Goal: Use online tool/utility: Utilize a website feature to perform a specific function

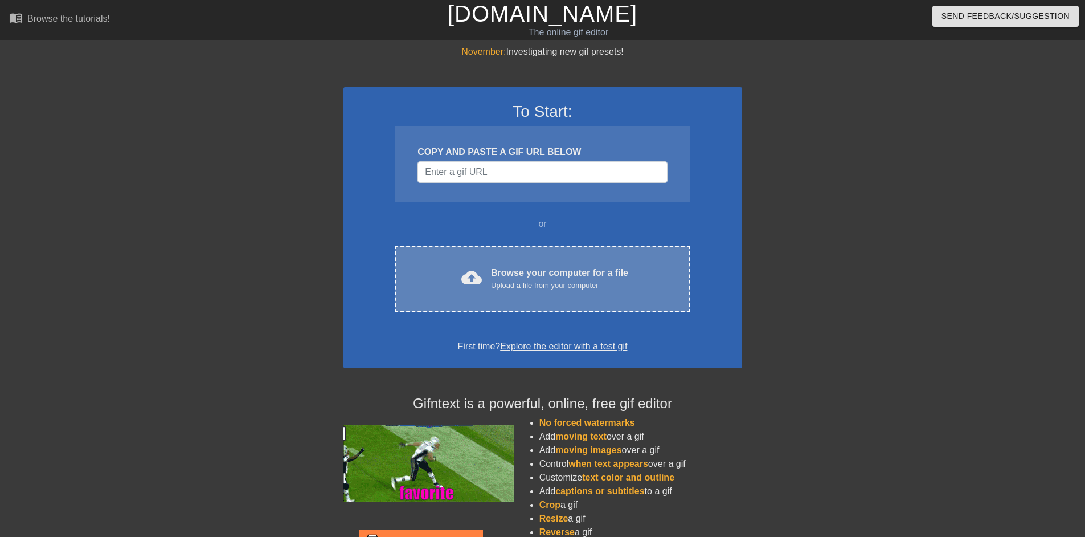
click at [517, 287] on div "Upload a file from your computer" at bounding box center [559, 285] width 137 height 11
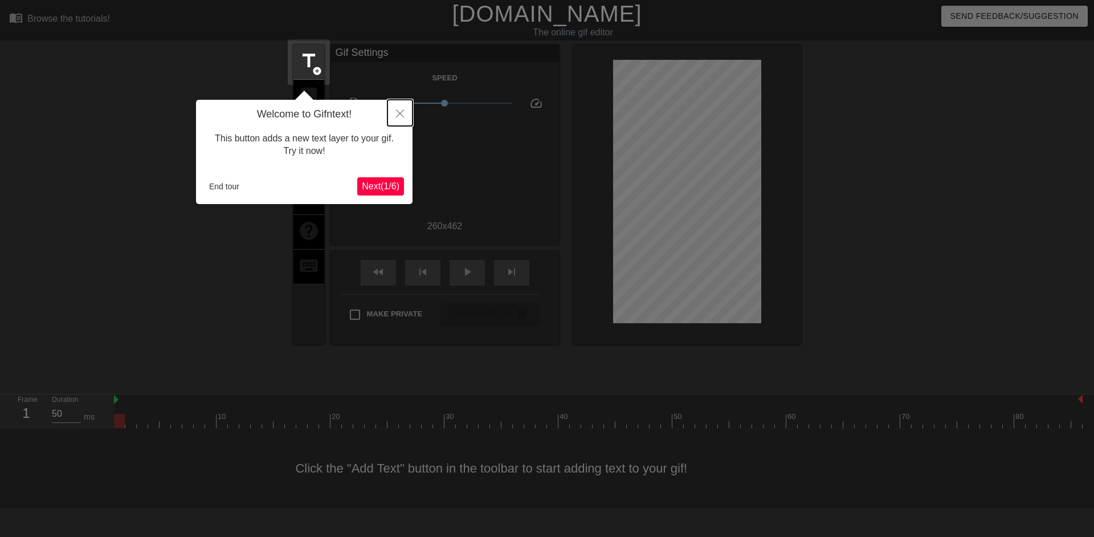
click at [402, 109] on button "Close" at bounding box center [399, 113] width 25 height 26
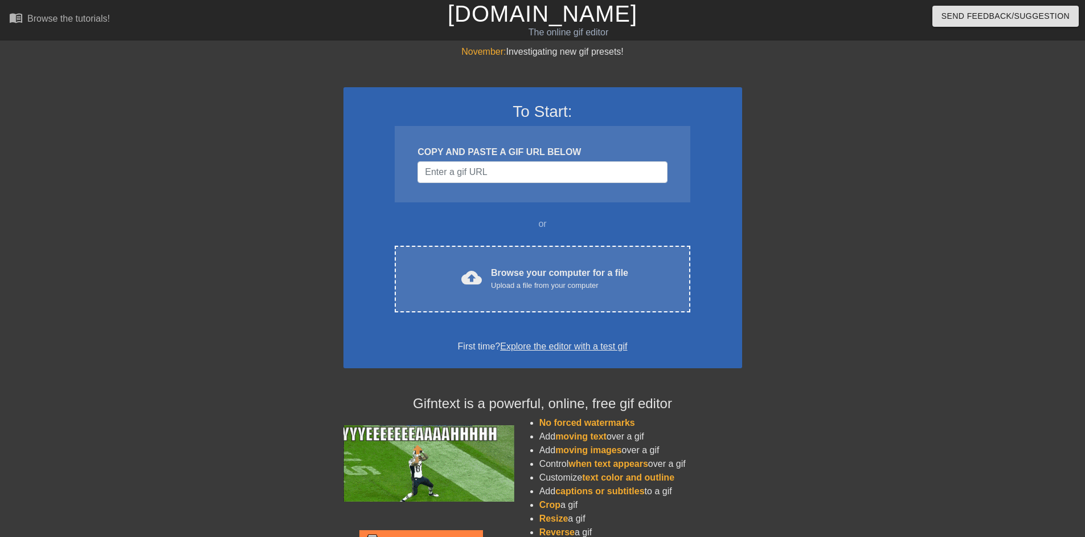
click at [514, 188] on div "COPY AND PASTE A GIF URL BELOW" at bounding box center [542, 164] width 295 height 76
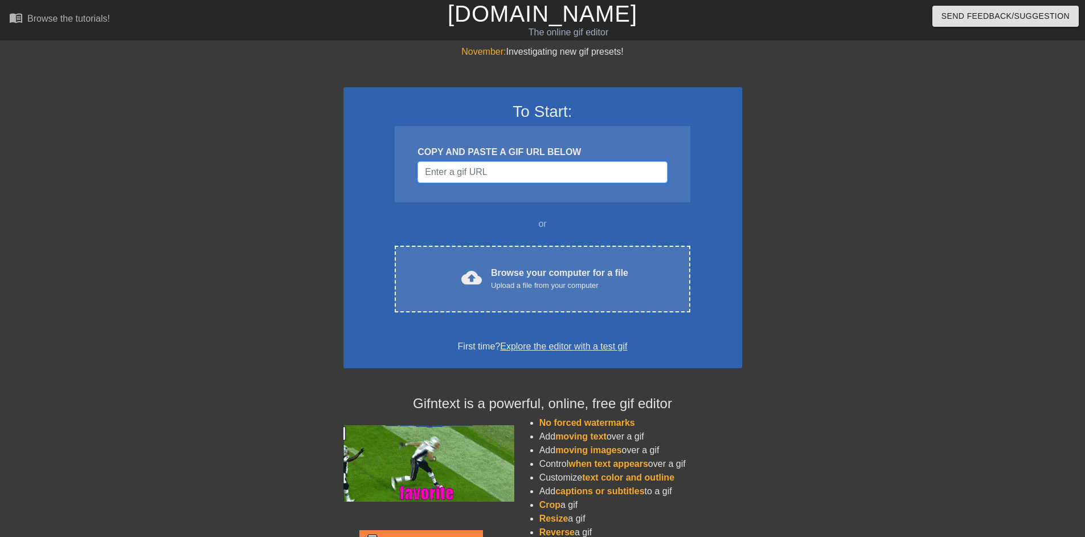
click at [508, 177] on input "Username" at bounding box center [543, 172] width 250 height 22
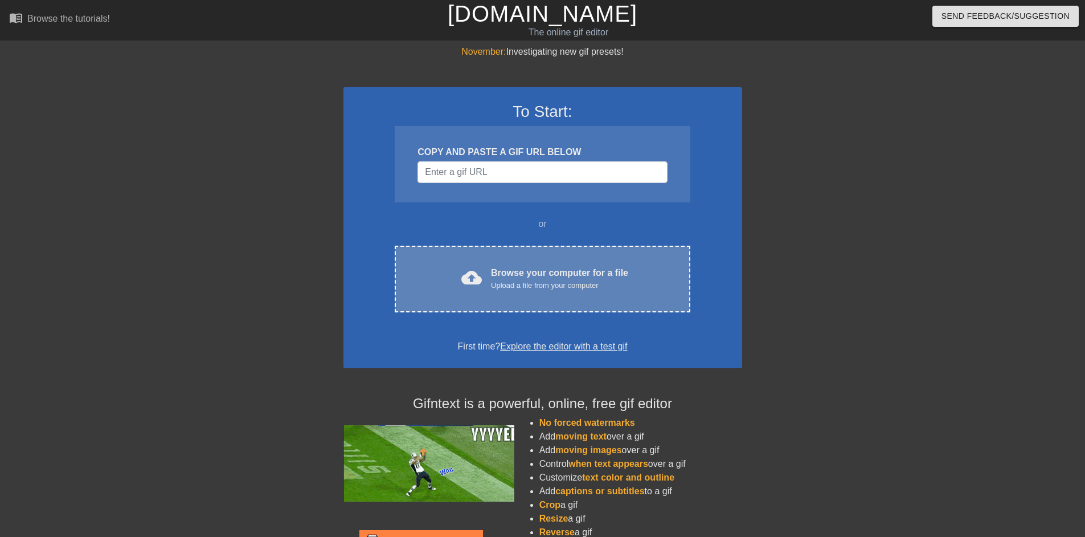
click at [513, 299] on div "cloud_upload Browse your computer for a file Upload a file from your computer C…" at bounding box center [542, 279] width 295 height 67
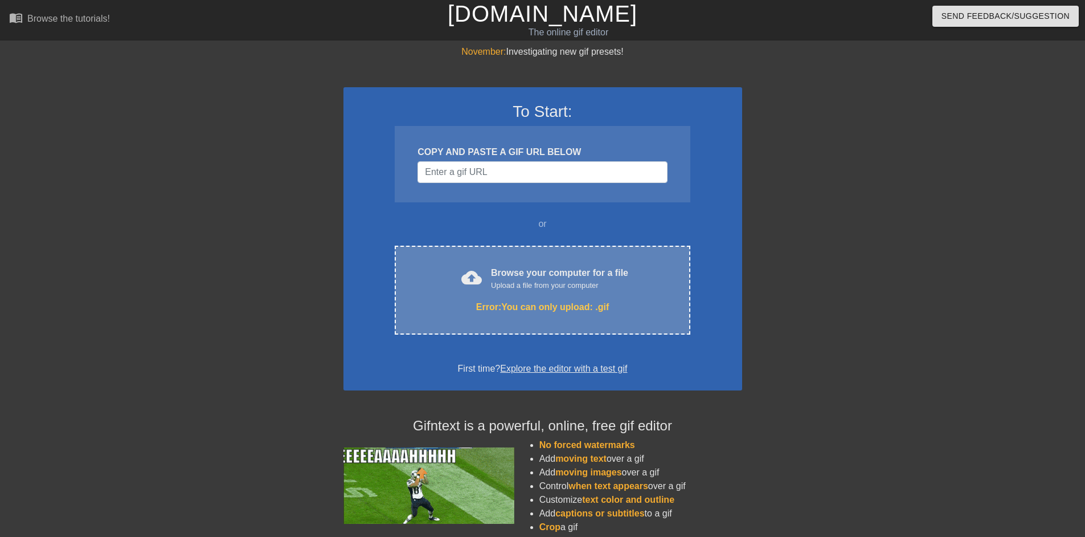
click at [633, 284] on div "cloud_upload Browse your computer for a file Upload a file from your computer" at bounding box center [542, 279] width 247 height 26
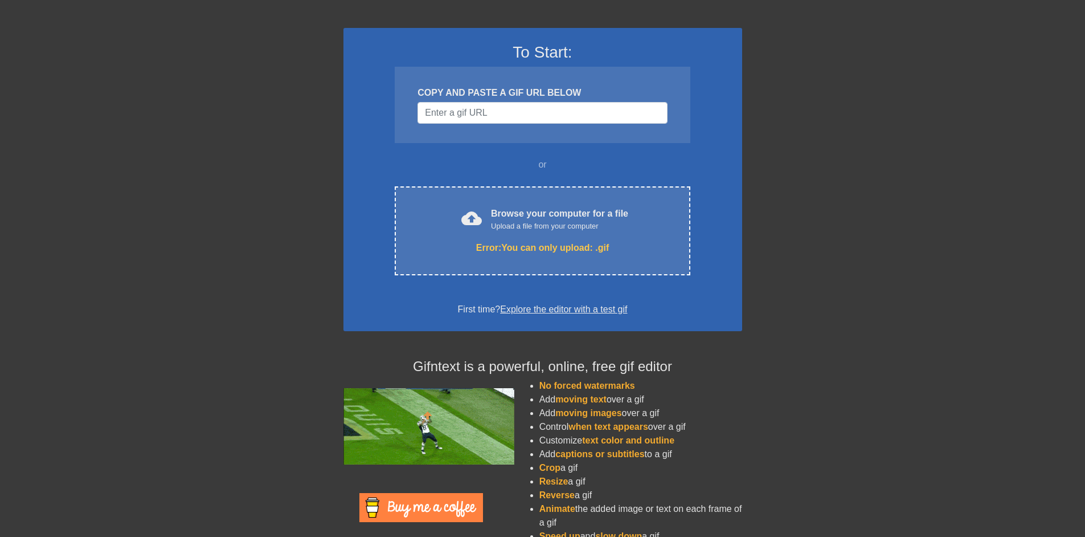
scroll to position [53, 0]
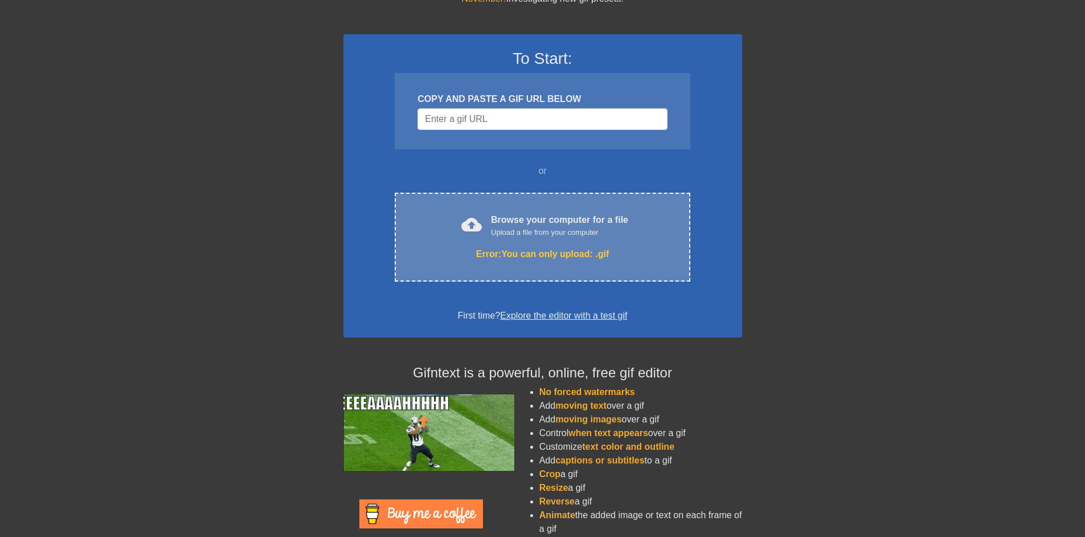
click at [553, 238] on div "cloud_upload Browse your computer for a file Upload a file from your computer" at bounding box center [542, 226] width 247 height 26
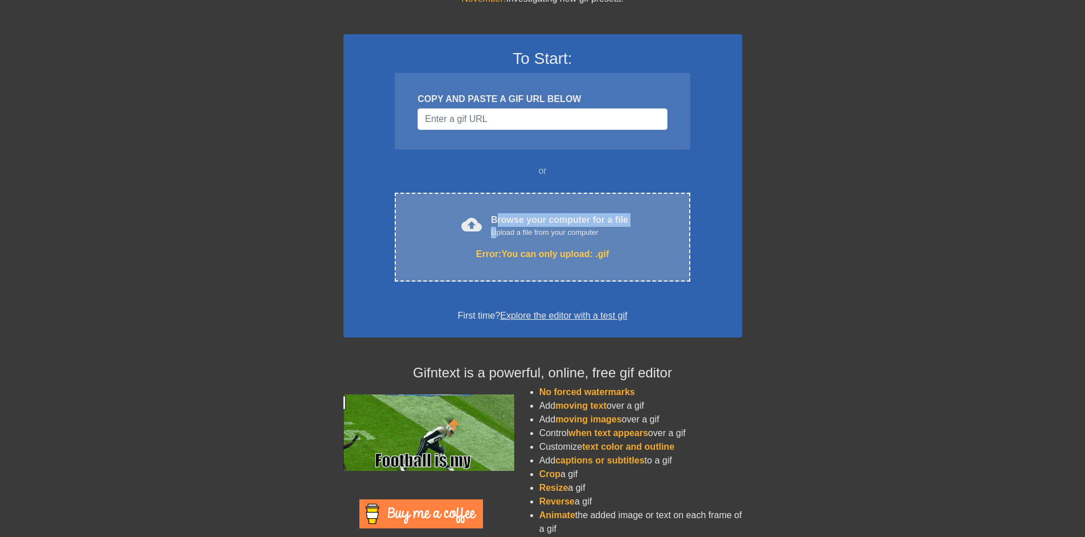
click at [496, 226] on div "Browse your computer for a file Upload a file from your computer" at bounding box center [559, 225] width 137 height 25
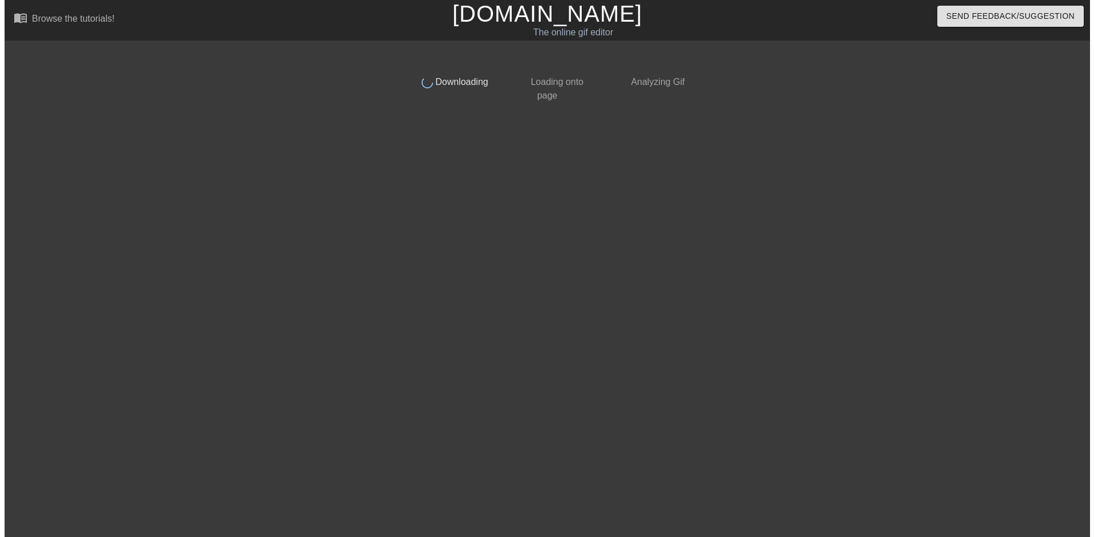
scroll to position [0, 0]
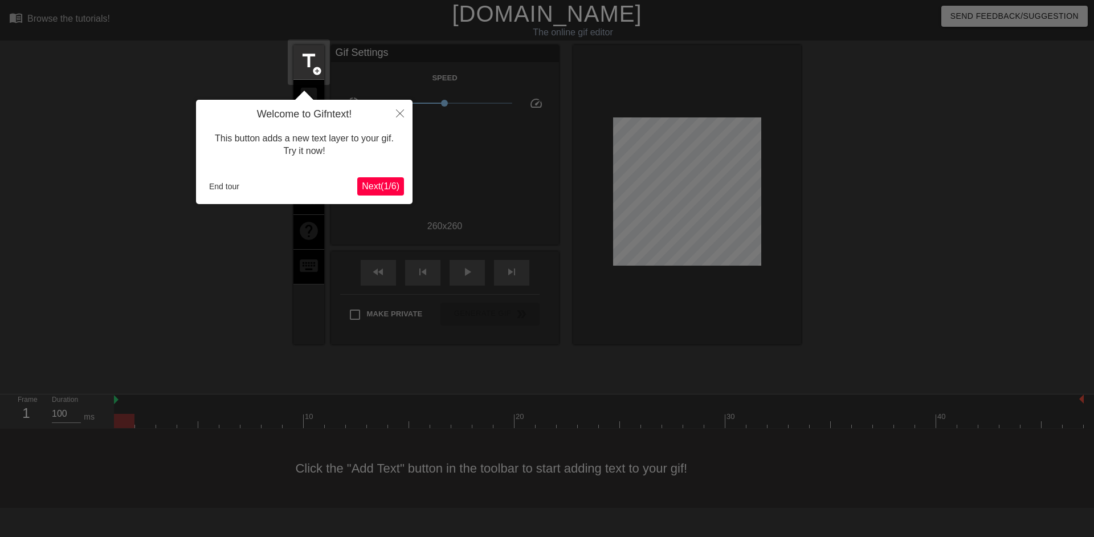
click at [389, 183] on span "Next ( 1 / 6 )" at bounding box center [381, 186] width 38 height 10
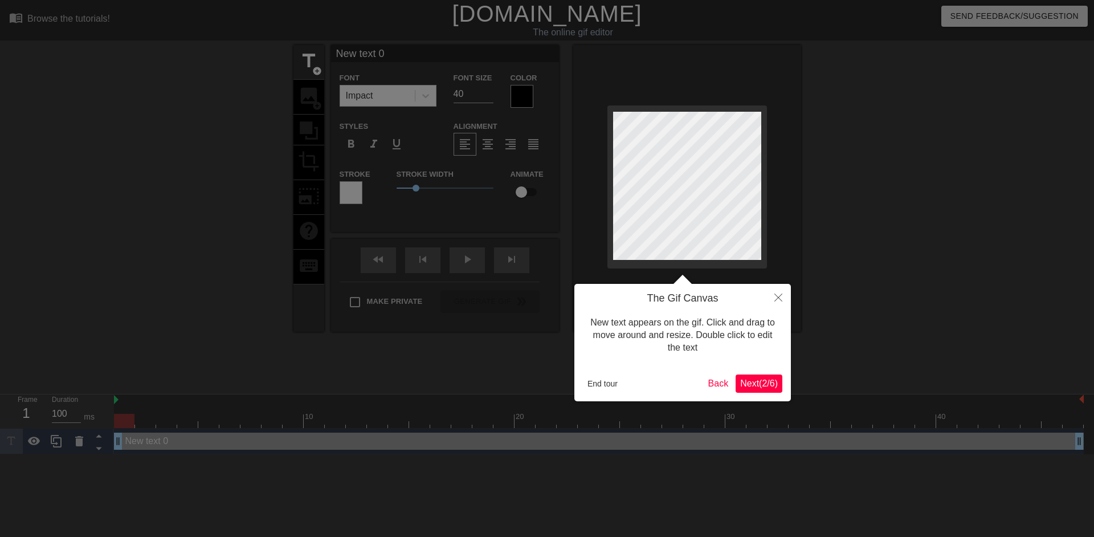
click at [748, 379] on span "Next ( 2 / 6 )" at bounding box center [759, 383] width 38 height 10
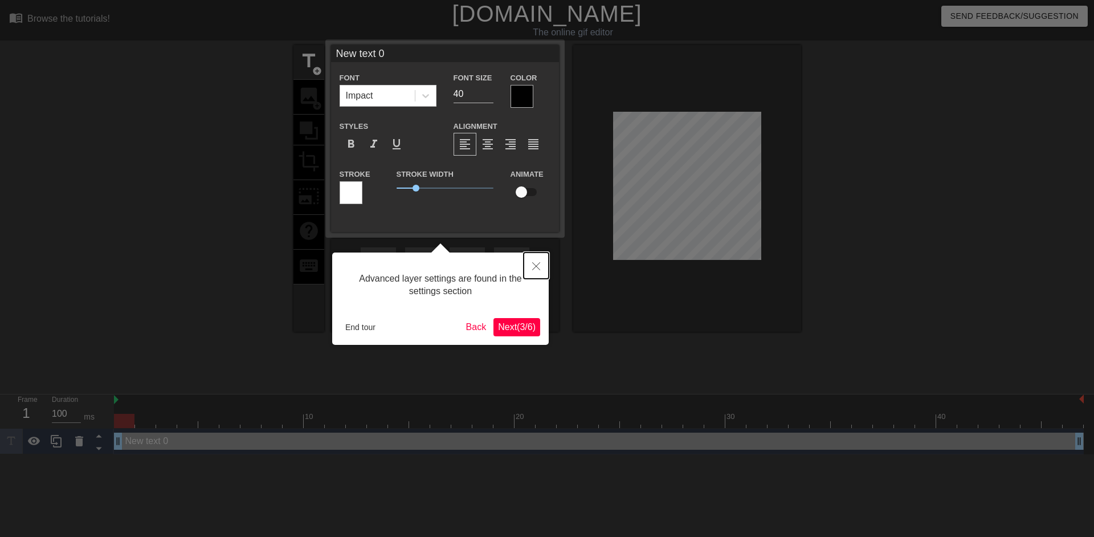
click at [538, 269] on button "Close" at bounding box center [536, 265] width 25 height 26
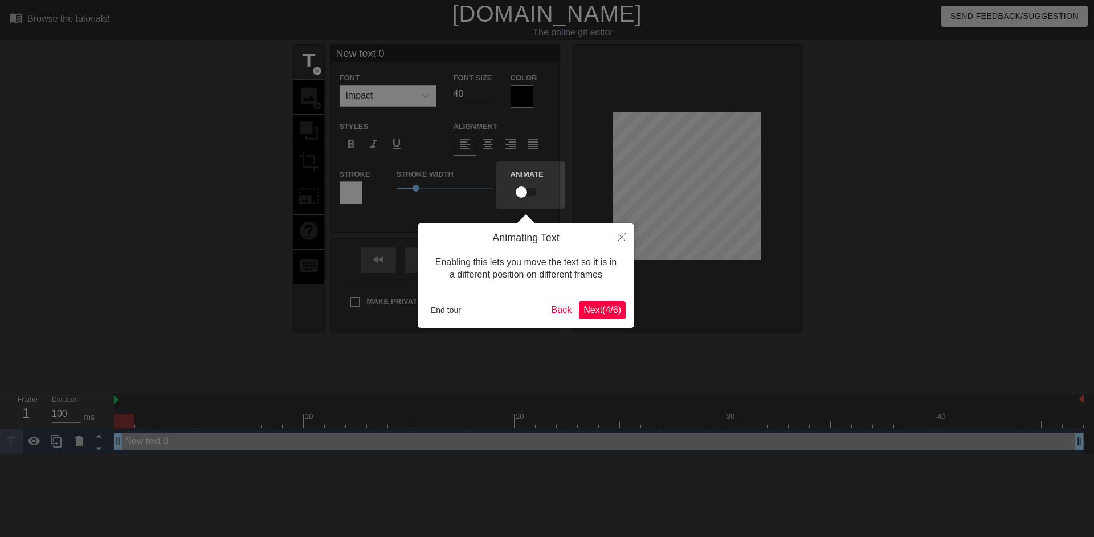
click at [609, 311] on span "Next ( 4 / 6 )" at bounding box center [602, 310] width 38 height 10
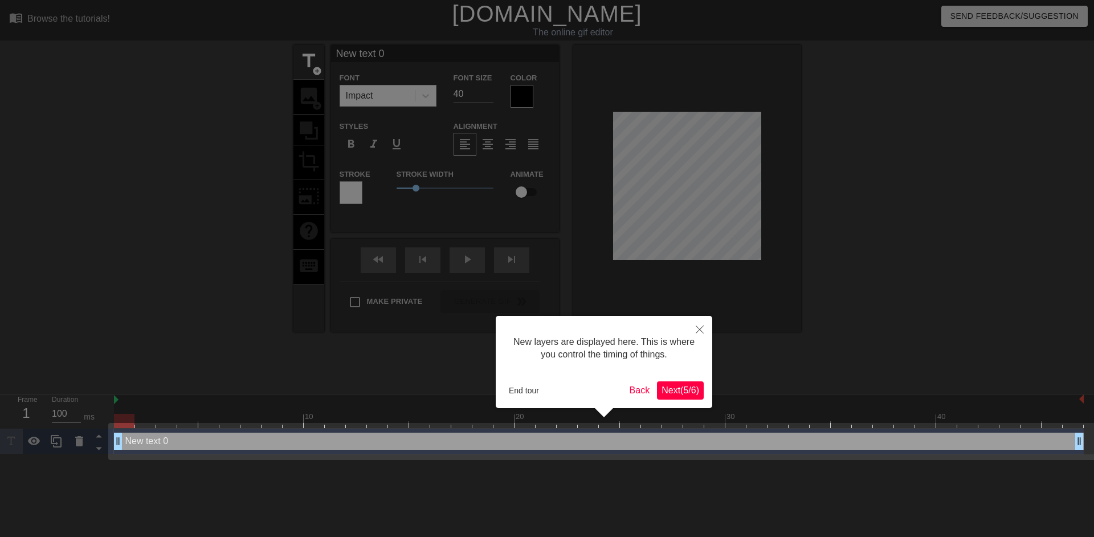
click at [670, 391] on span "Next ( 5 / 6 )" at bounding box center [680, 390] width 38 height 10
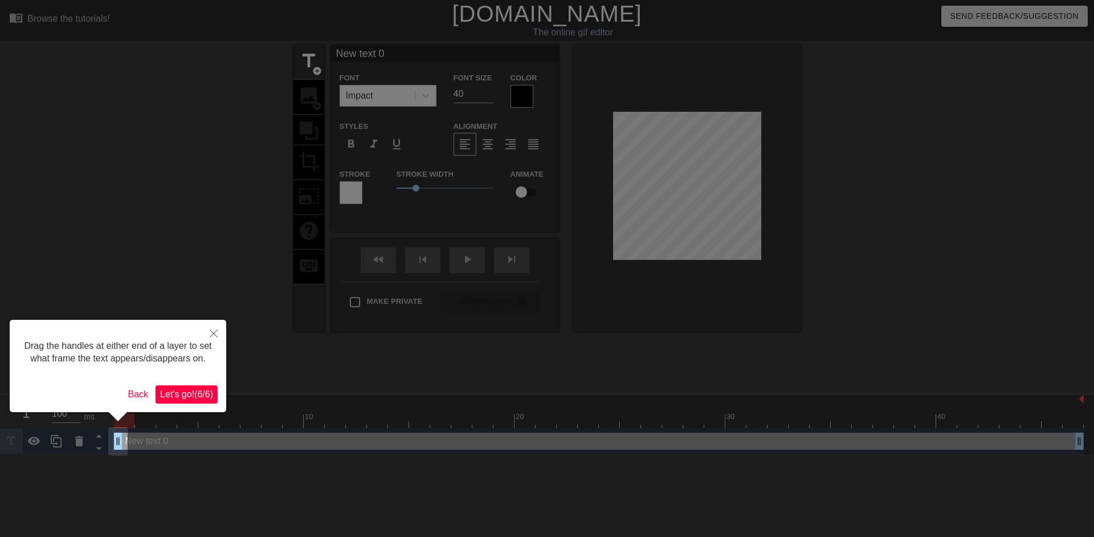
click at [420, 247] on div at bounding box center [547, 268] width 1094 height 537
click at [210, 395] on button "Let's go! ( 6 / 6 )" at bounding box center [187, 394] width 62 height 18
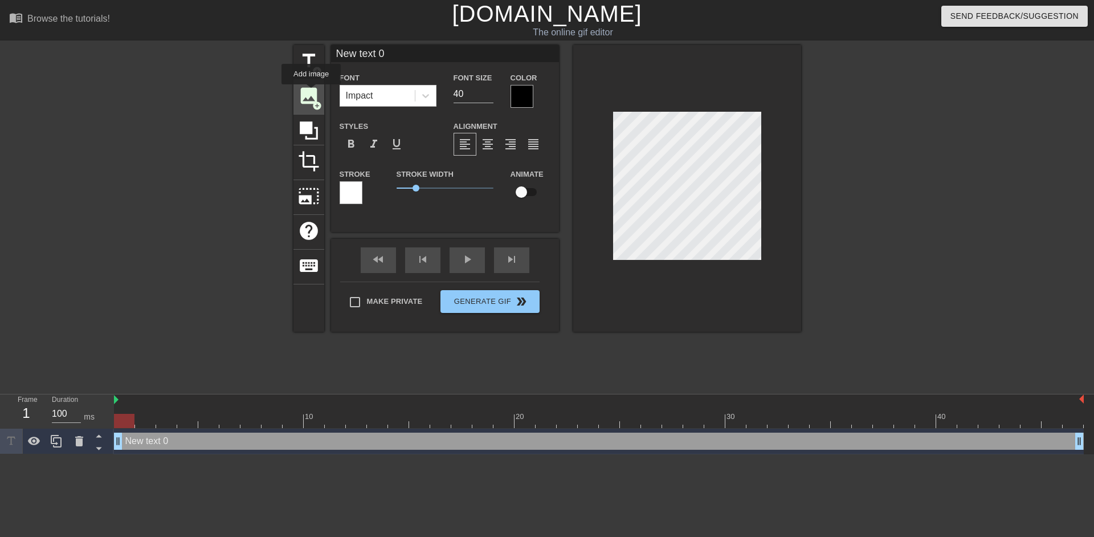
click at [311, 92] on span "image" at bounding box center [309, 96] width 22 height 22
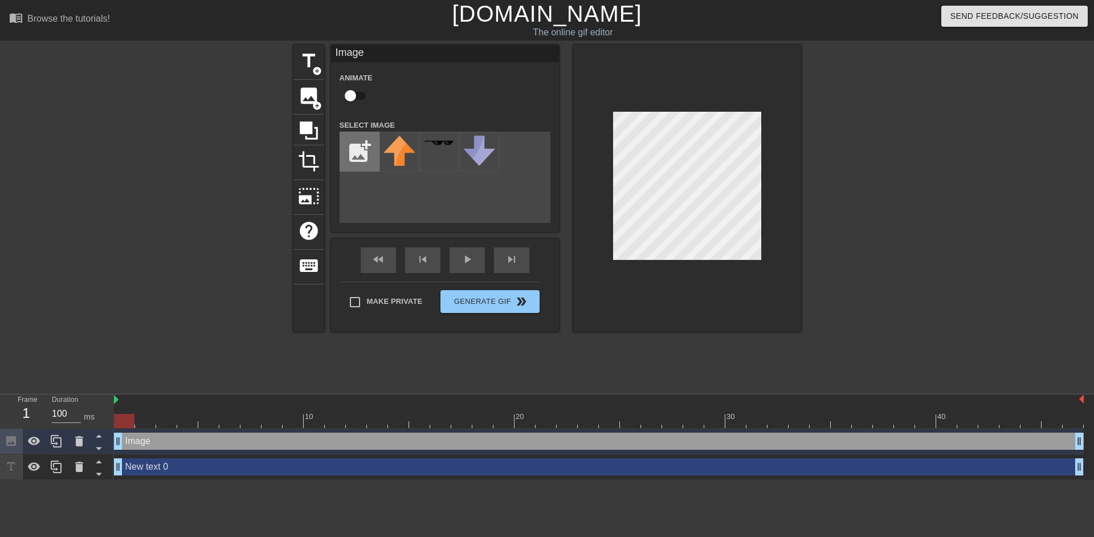
click at [359, 150] on input "file" at bounding box center [359, 151] width 39 height 39
type input "C:\fakepath\fix.jpg"
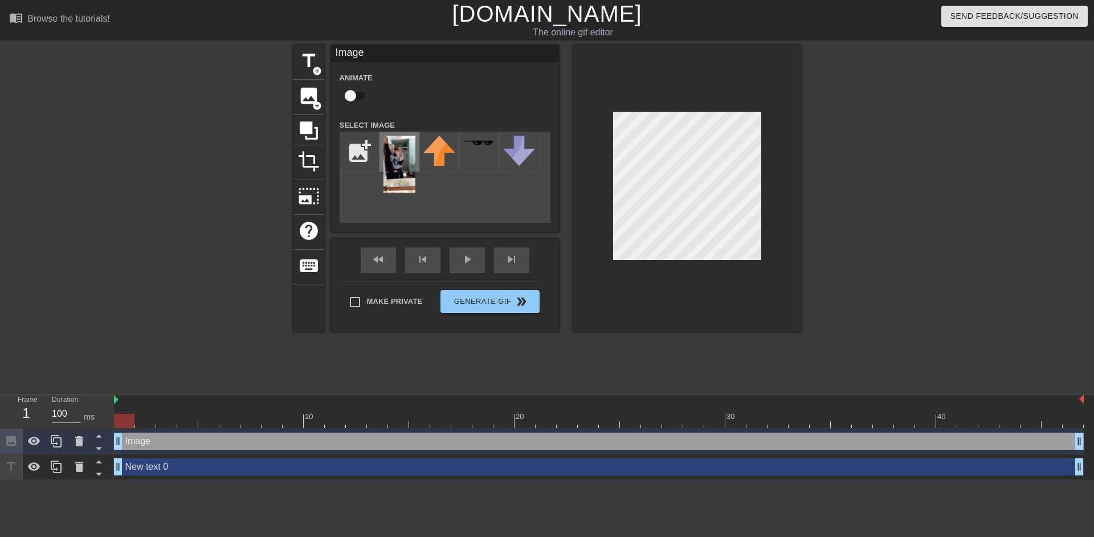
drag, startPoint x: 604, startPoint y: 146, endPoint x: 405, endPoint y: 157, distance: 199.7
click at [405, 157] on img at bounding box center [399, 164] width 32 height 57
click at [773, 107] on div at bounding box center [687, 188] width 228 height 287
click at [668, 105] on div at bounding box center [687, 188] width 228 height 287
click at [485, 298] on div "Make Private Generate Gif double_arrow" at bounding box center [439, 303] width 199 height 45
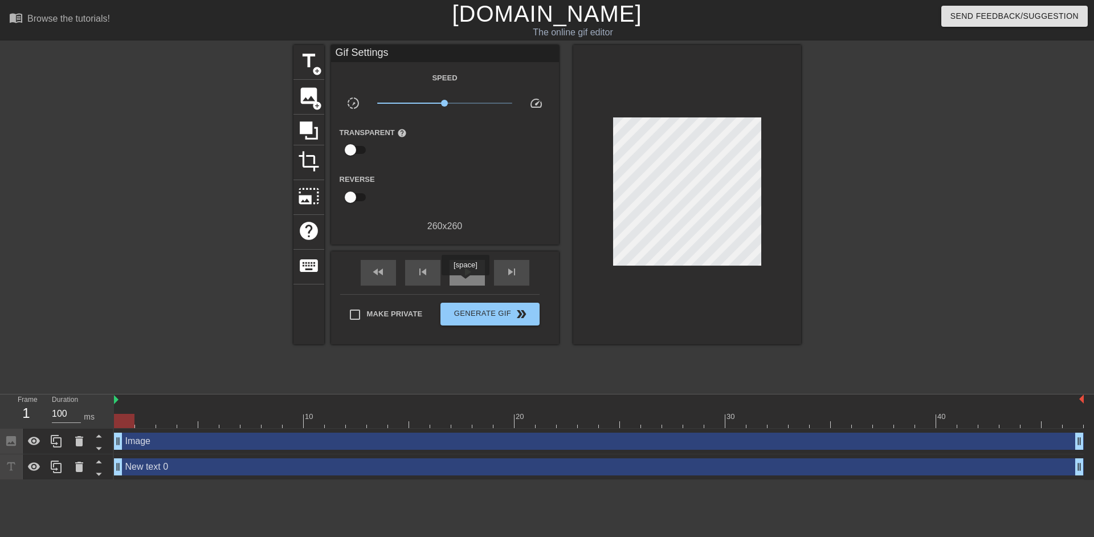
click at [469, 271] on span "play_arrow" at bounding box center [467, 272] width 14 height 14
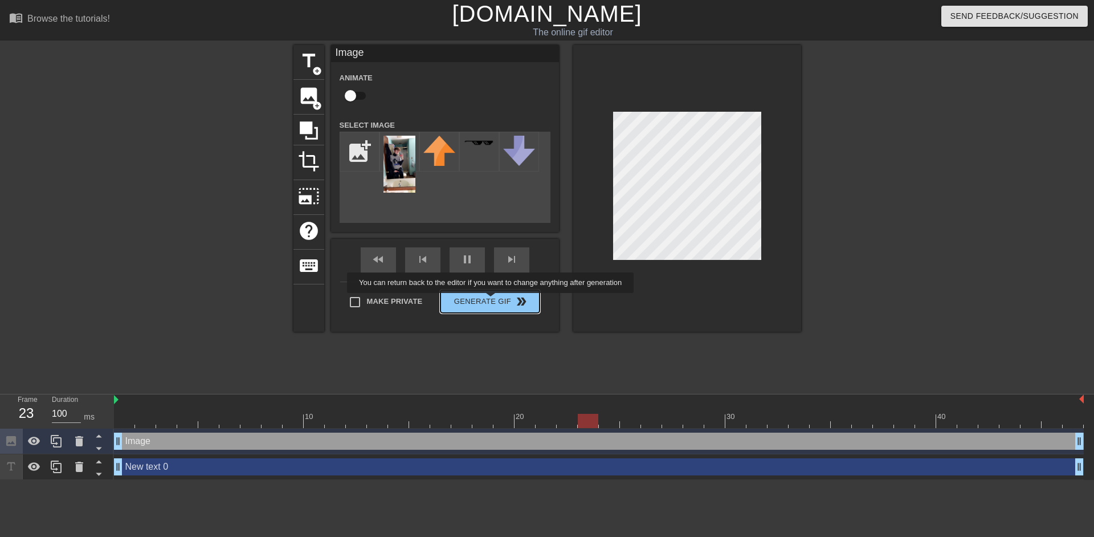
click at [492, 300] on div "Make Private Generate Gif double_arrow" at bounding box center [439, 303] width 199 height 45
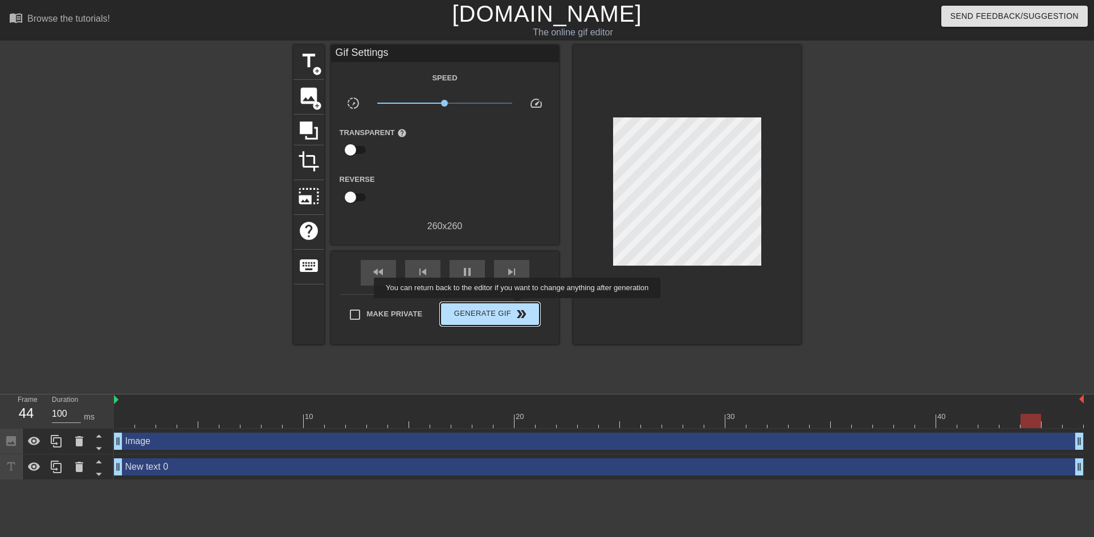
type input "50"
click at [518, 307] on span "double_arrow" at bounding box center [521, 314] width 14 height 14
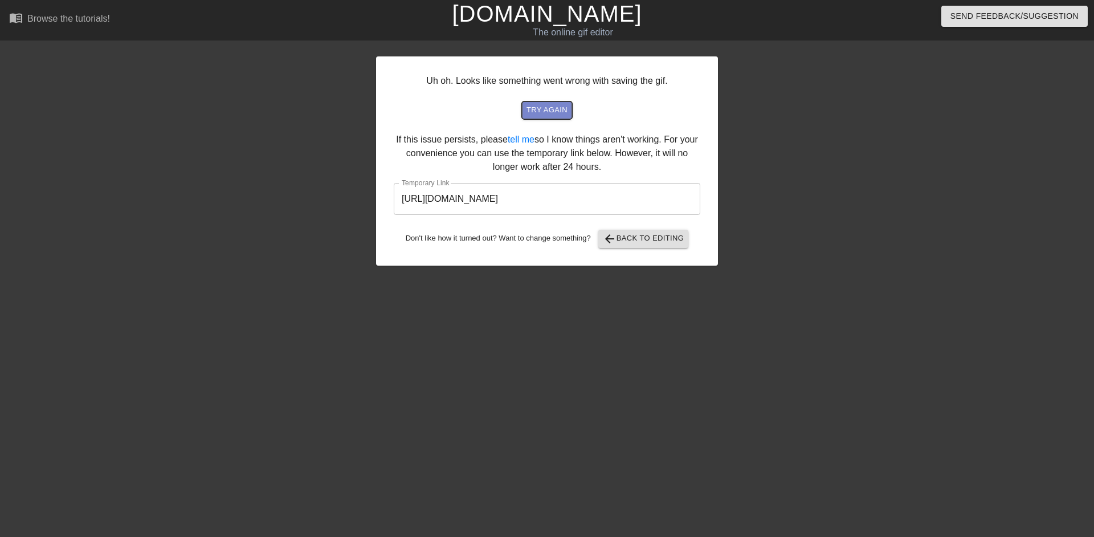
click at [546, 112] on span "try again" at bounding box center [546, 110] width 41 height 13
click at [638, 234] on span "arrow_back Back to Editing" at bounding box center [643, 239] width 81 height 14
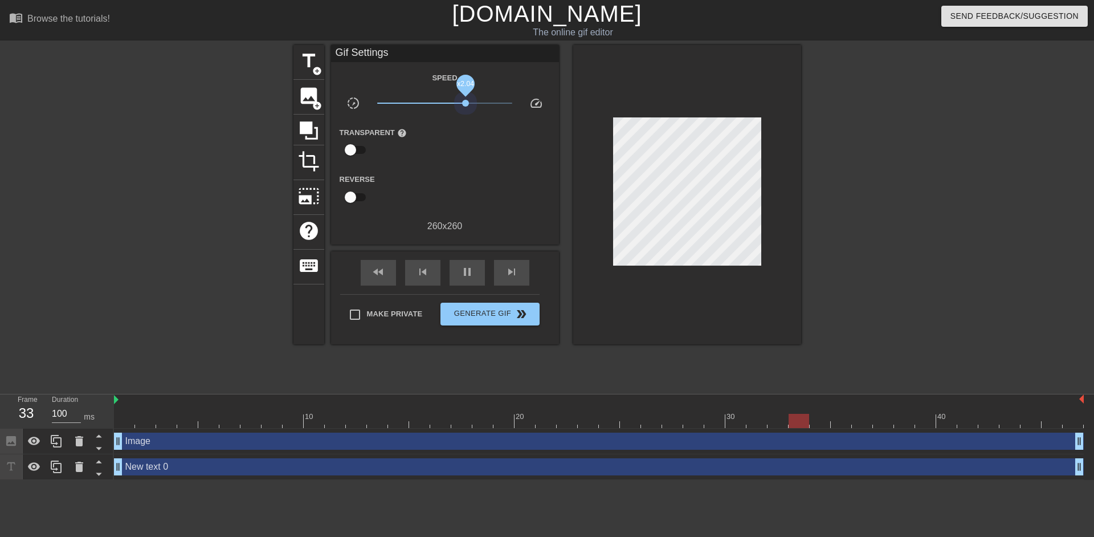
drag, startPoint x: 445, startPoint y: 100, endPoint x: 465, endPoint y: 109, distance: 21.7
click at [465, 109] on span "x2.04" at bounding box center [444, 103] width 135 height 14
type input "100"
click at [488, 302] on button "Generate Gif double_arrow" at bounding box center [489, 313] width 99 height 23
